Goal: Task Accomplishment & Management: Complete application form

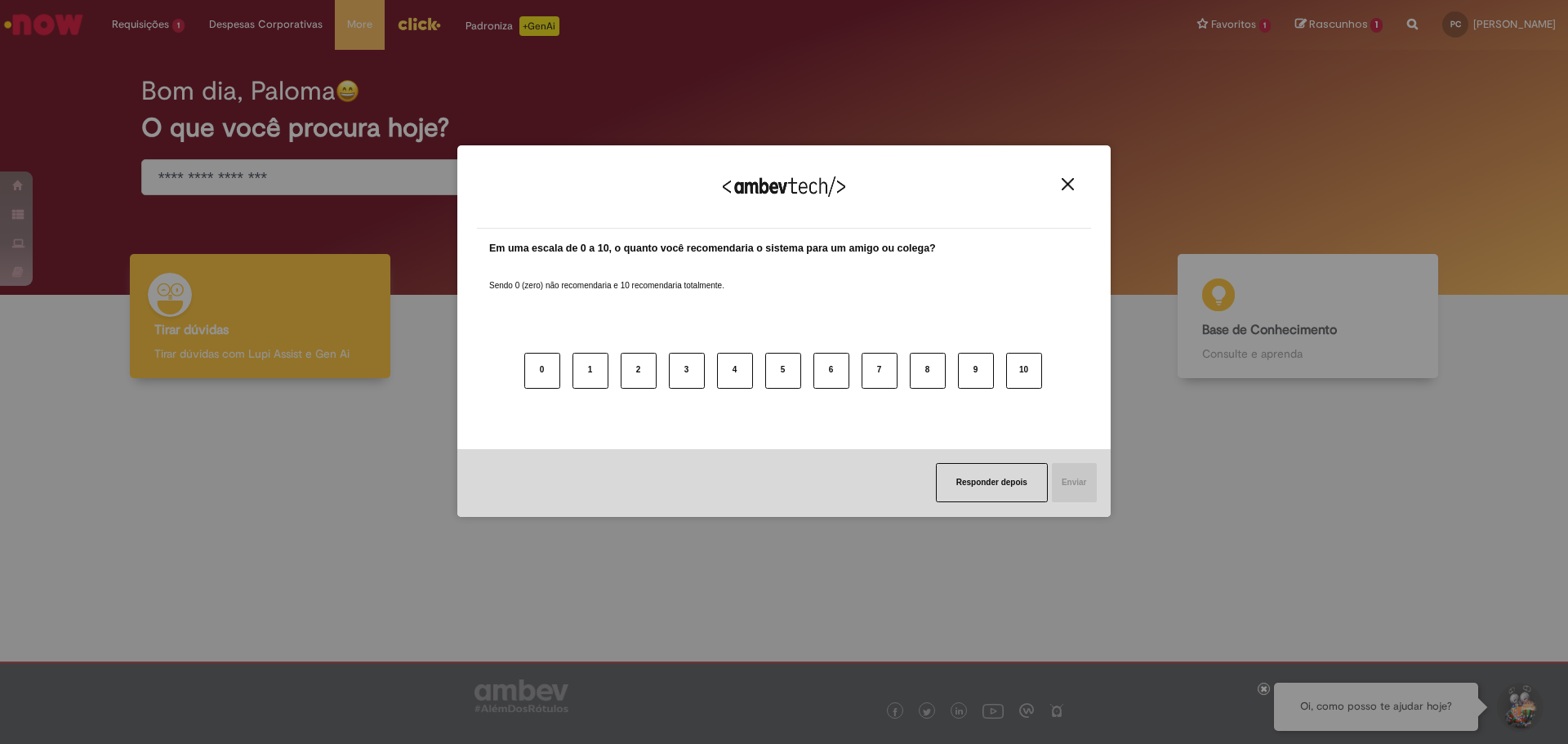
click at [1071, 186] on img "Close" at bounding box center [1068, 184] width 12 height 12
click at [1071, 186] on div "Bom dia, Paloma O que você procura hoje?" at bounding box center [784, 136] width 1343 height 139
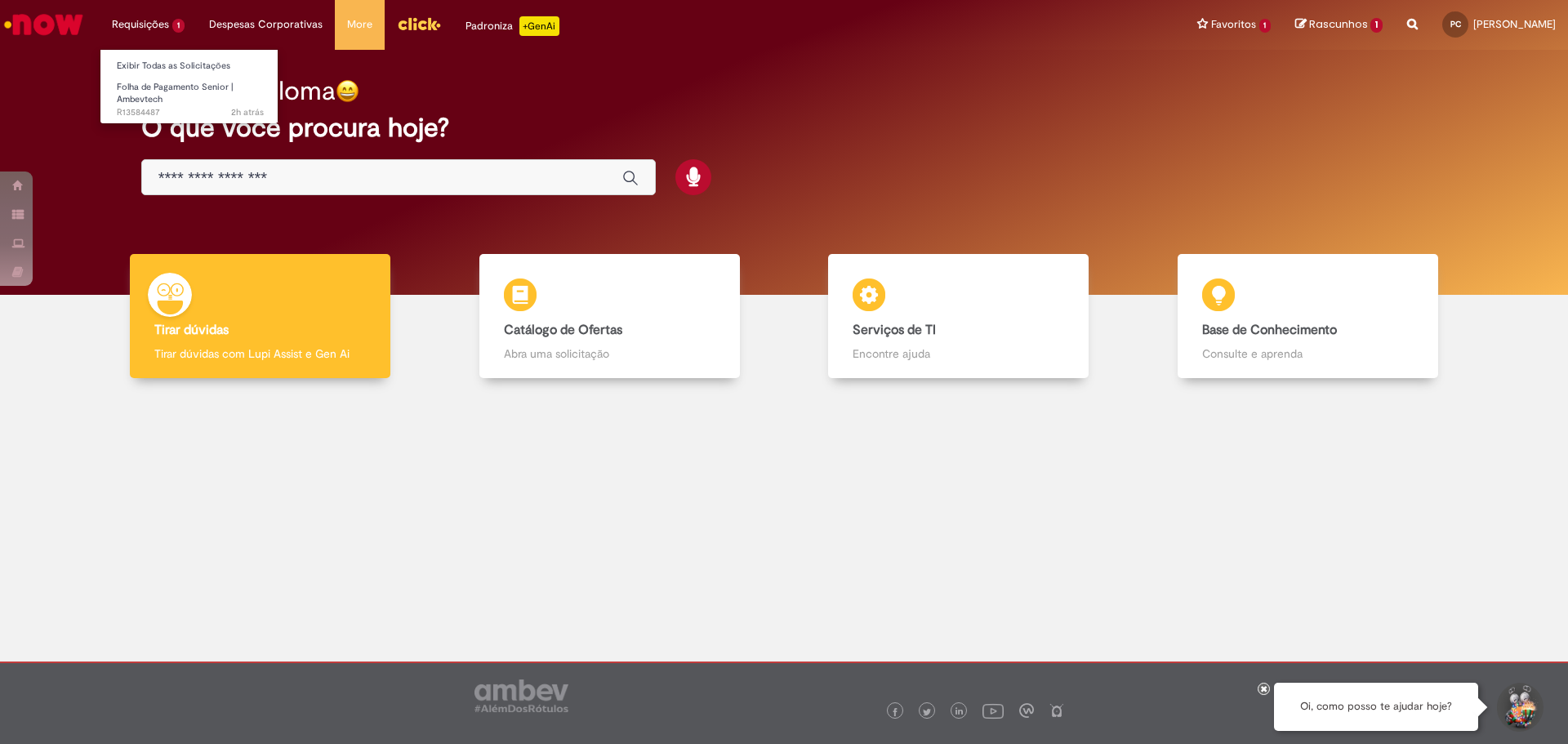
click at [132, 27] on li "Requisições 1 Exibir Todas as Solicitações Folha de Pagamento Senior | Ambevtec…" at bounding box center [148, 24] width 97 height 49
click at [170, 91] on span "Folha de Pagamento Senior | Ambevtech" at bounding box center [175, 93] width 117 height 25
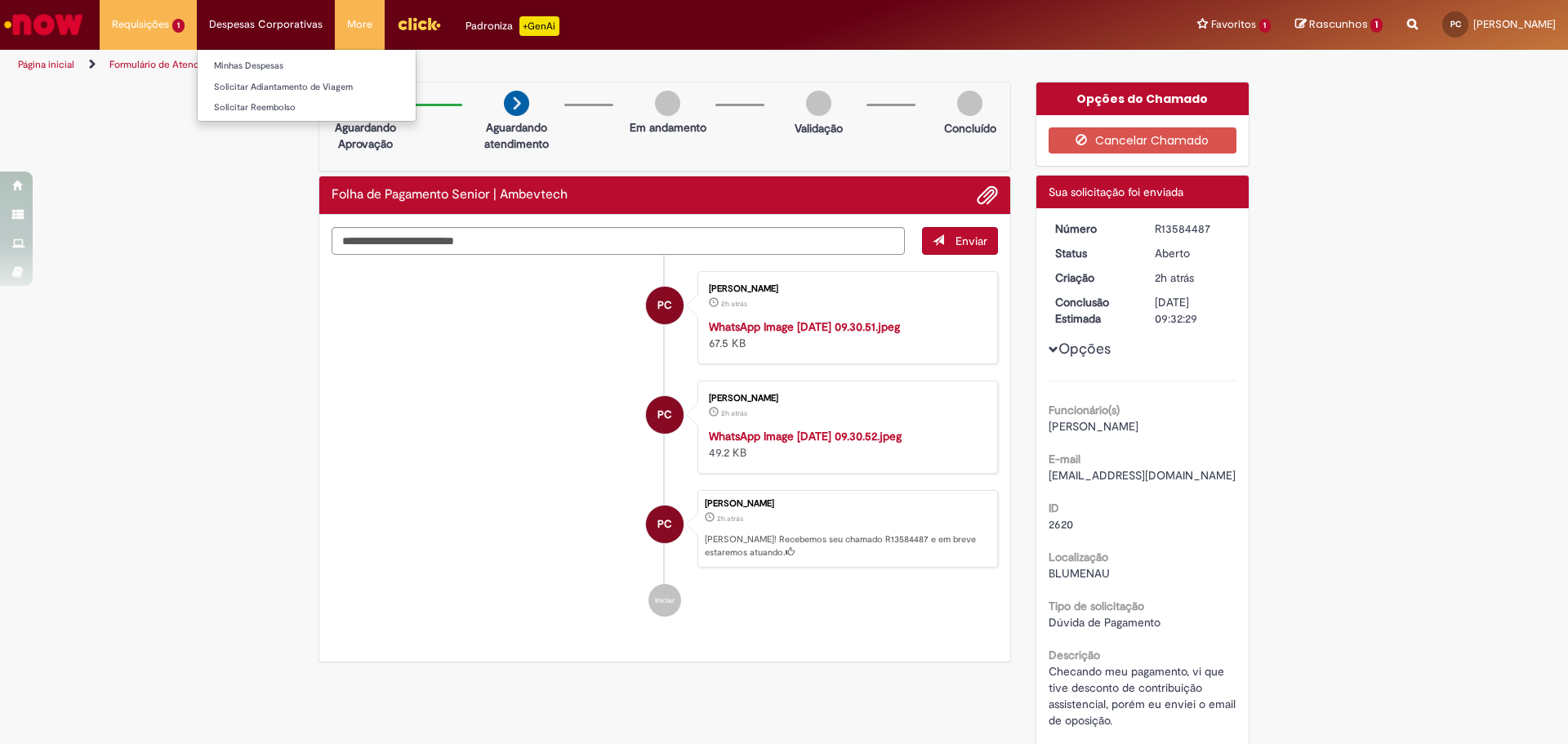
click at [264, 26] on li "Despesas Corporativas Minhas Despesas Solicitar Adiantamento de Viagem Solicita…" at bounding box center [266, 24] width 138 height 49
click at [1309, 23] on span "Rascunhos" at bounding box center [1338, 24] width 59 height 16
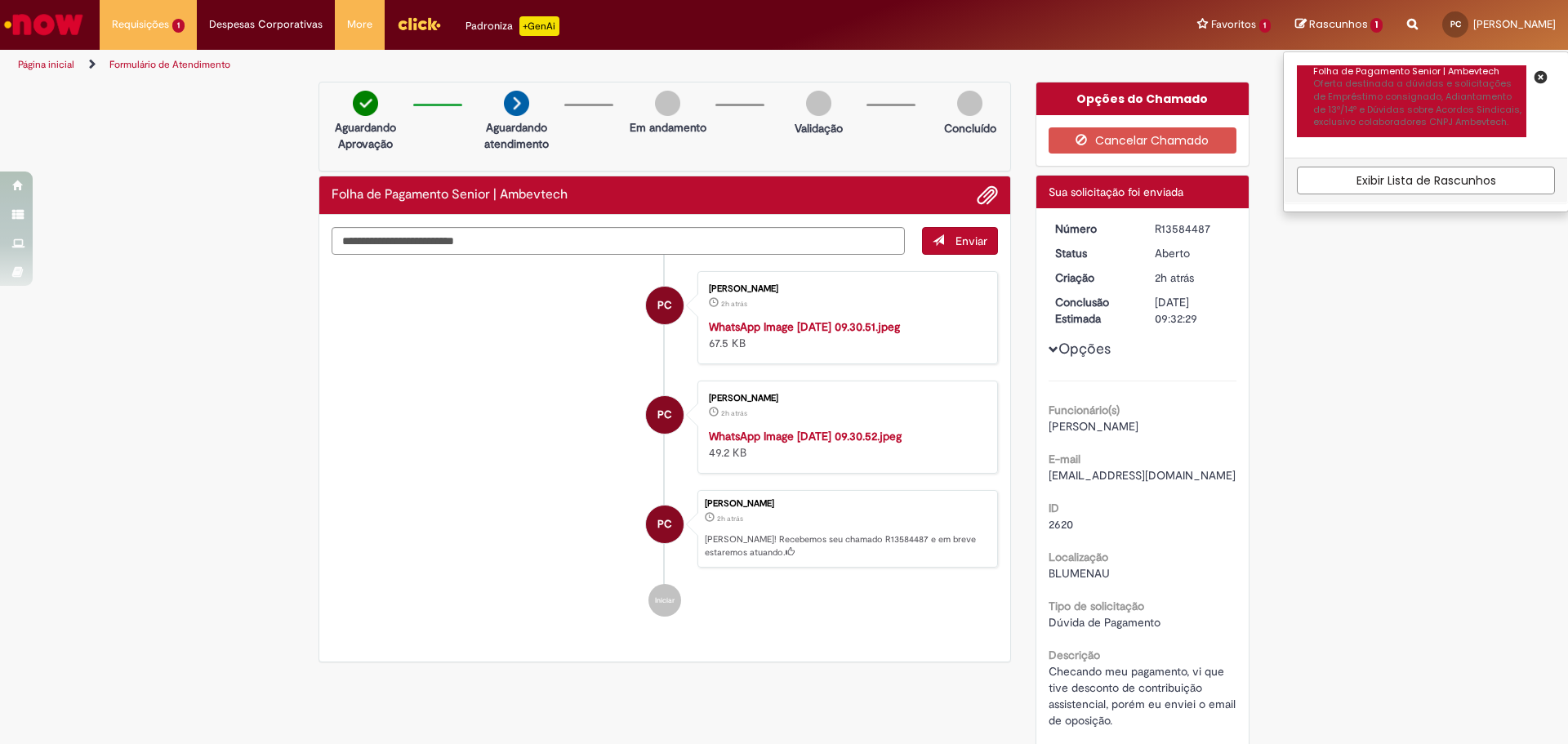
click at [1342, 78] on p "Oferta destinada a dúvidas e solicitações de Empréstimo consignado, Adiantament…" at bounding box center [1419, 103] width 213 height 51
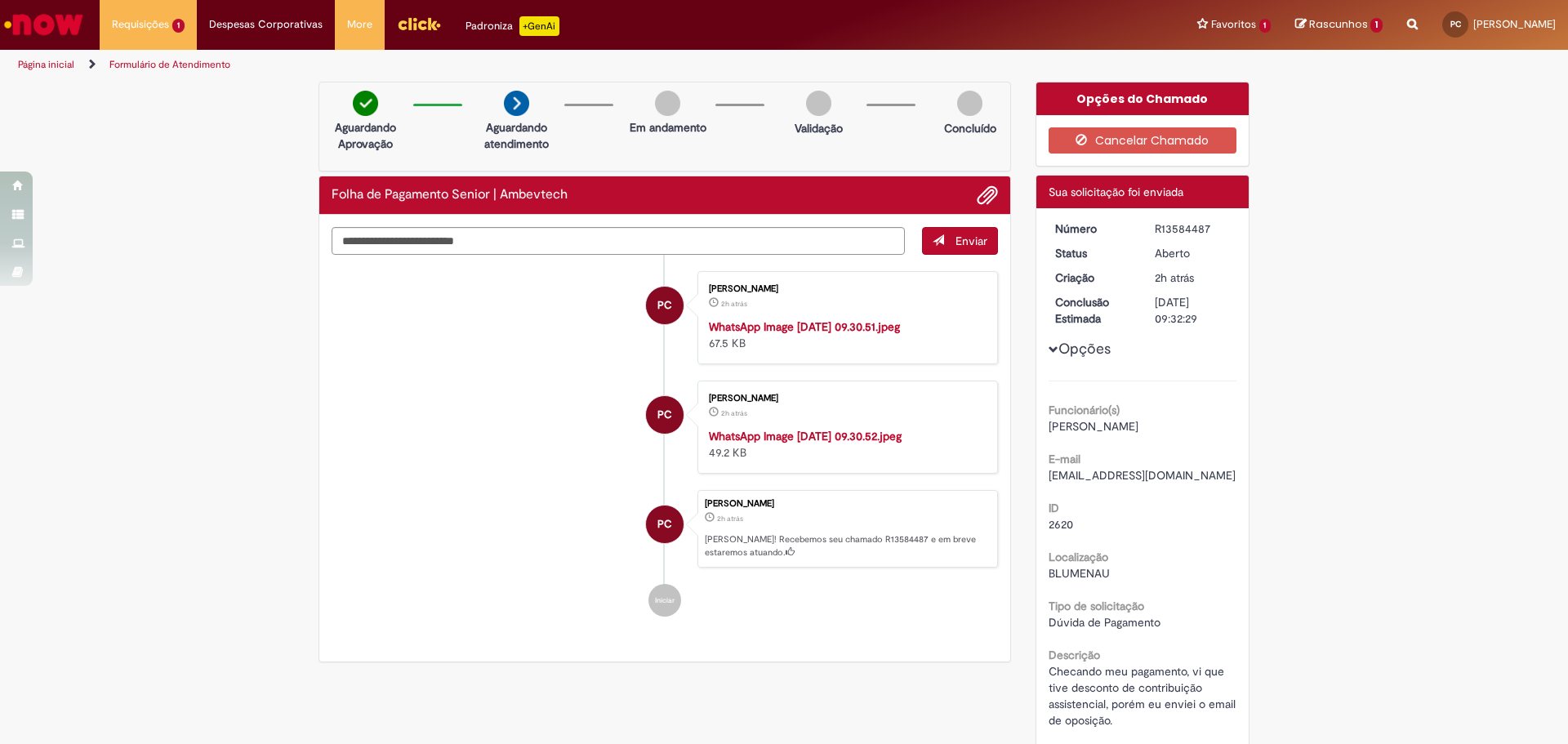
click at [1316, 26] on span "Rascunhos" at bounding box center [1338, 24] width 59 height 16
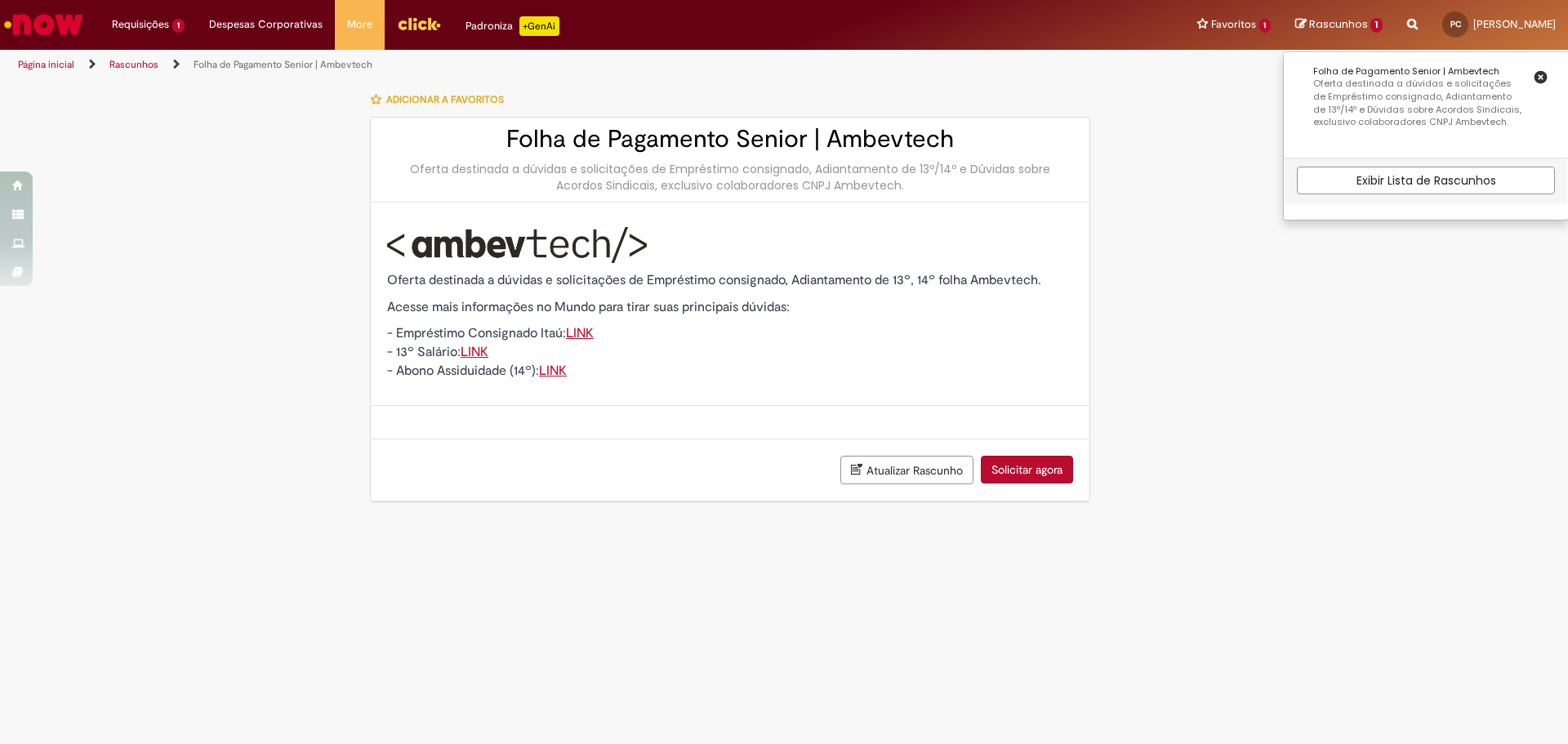
select select "**********"
select select "*"
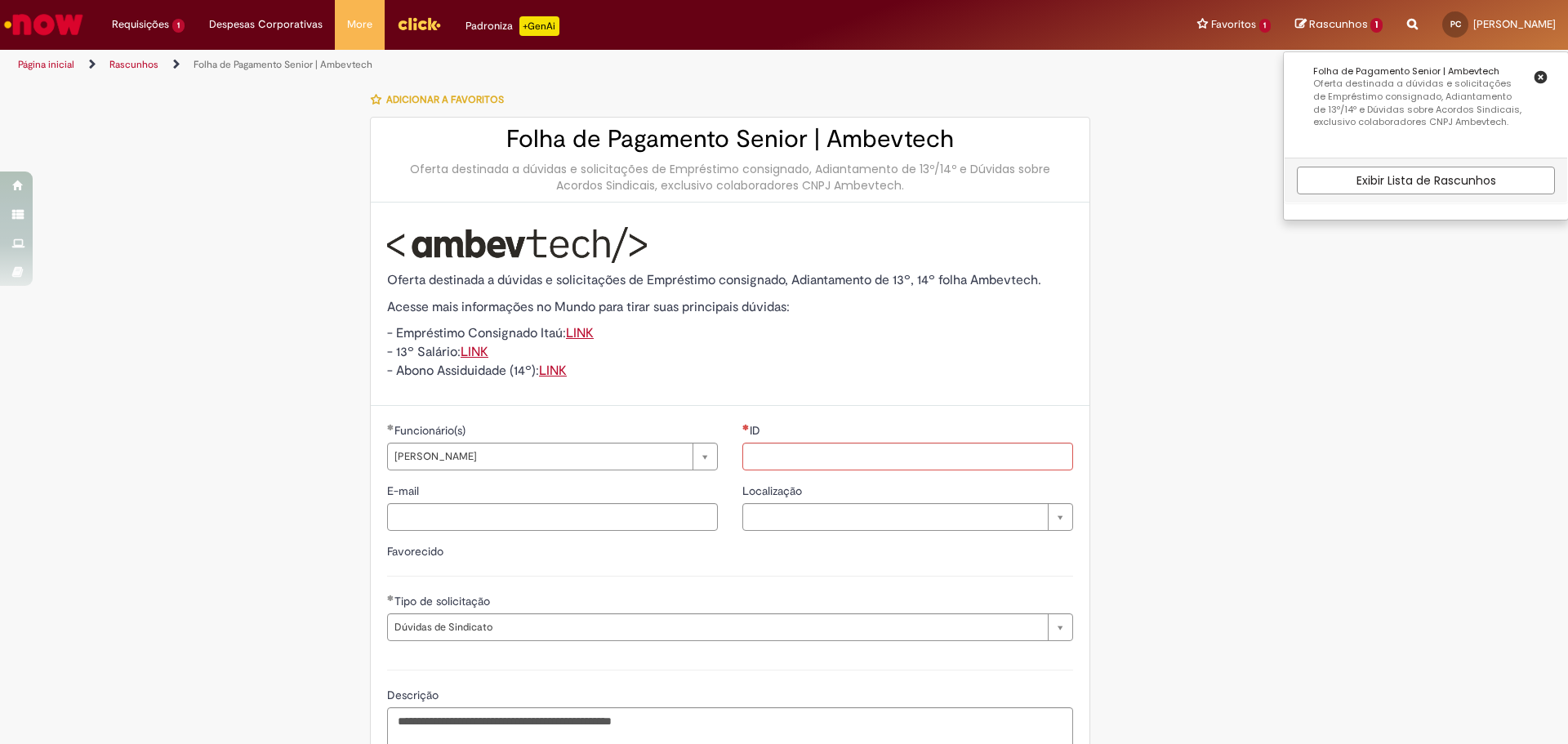
click at [1173, 323] on div "**********" at bounding box center [783, 487] width 955 height 811
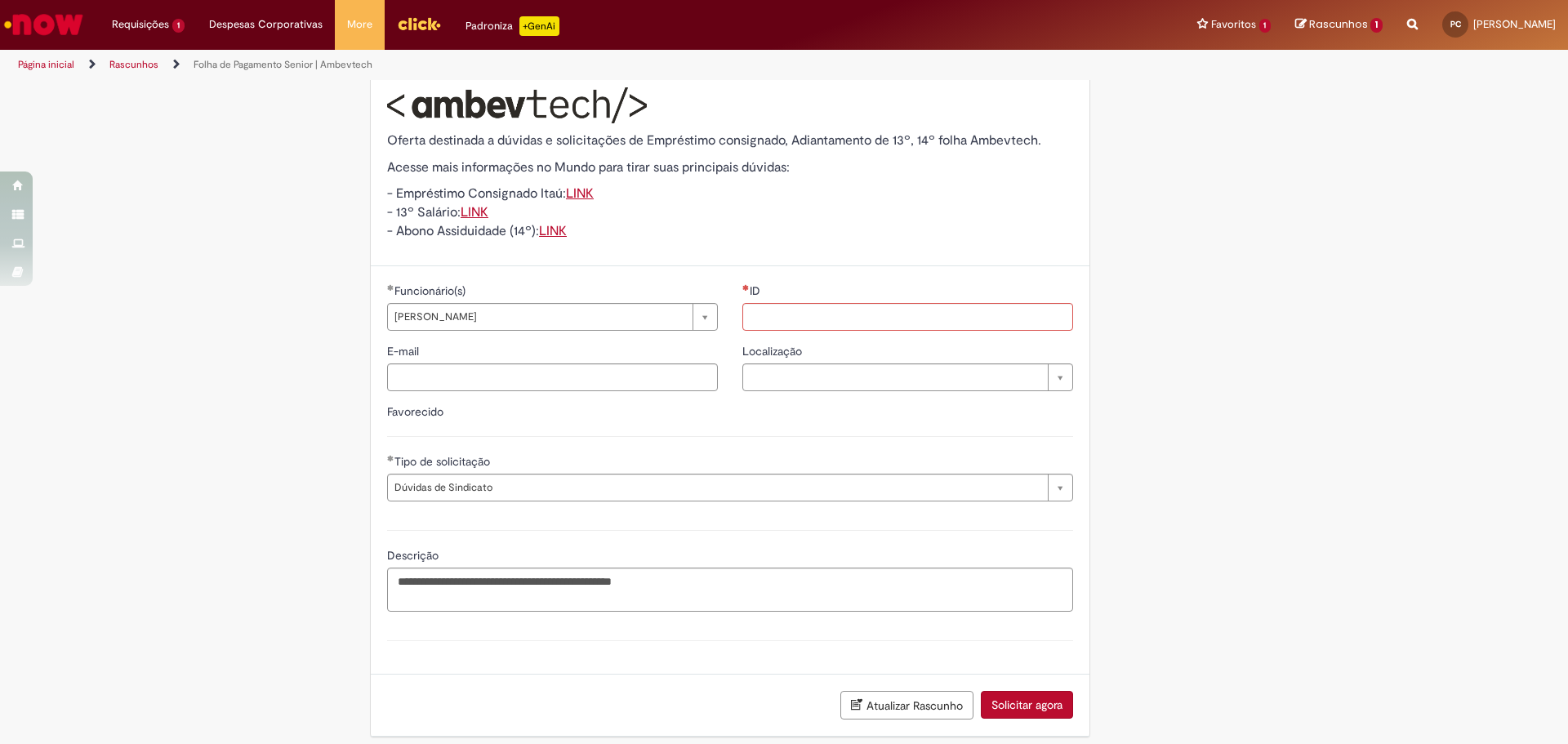
scroll to position [151, 0]
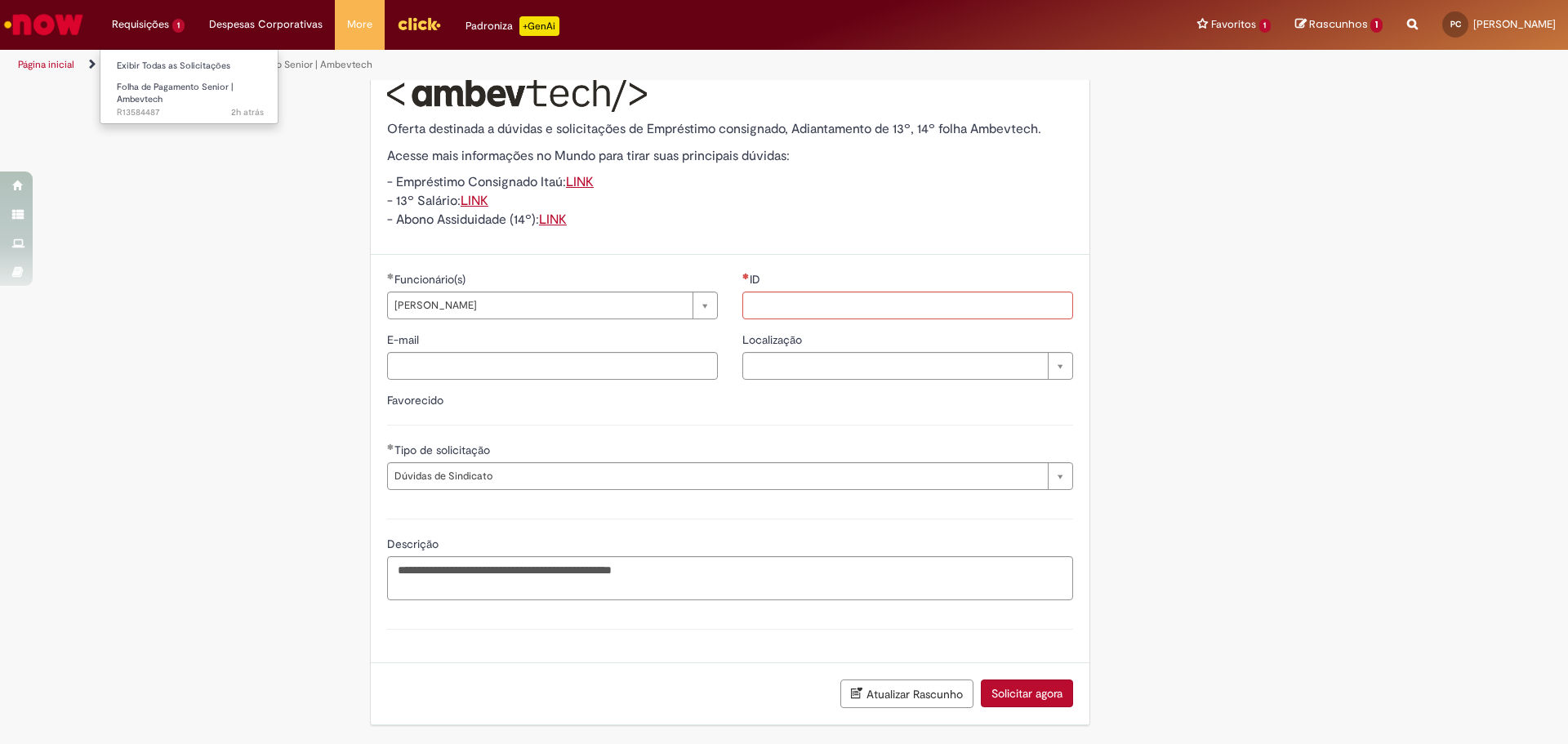
click at [154, 22] on li "Requisições 1 Exibir Todas as Solicitações Folha de Pagamento Senior | Ambevtec…" at bounding box center [148, 24] width 97 height 49
click at [155, 86] on span "Folha de Pagamento Senior | Ambevtech" at bounding box center [175, 93] width 117 height 25
